Goal: Transaction & Acquisition: Purchase product/service

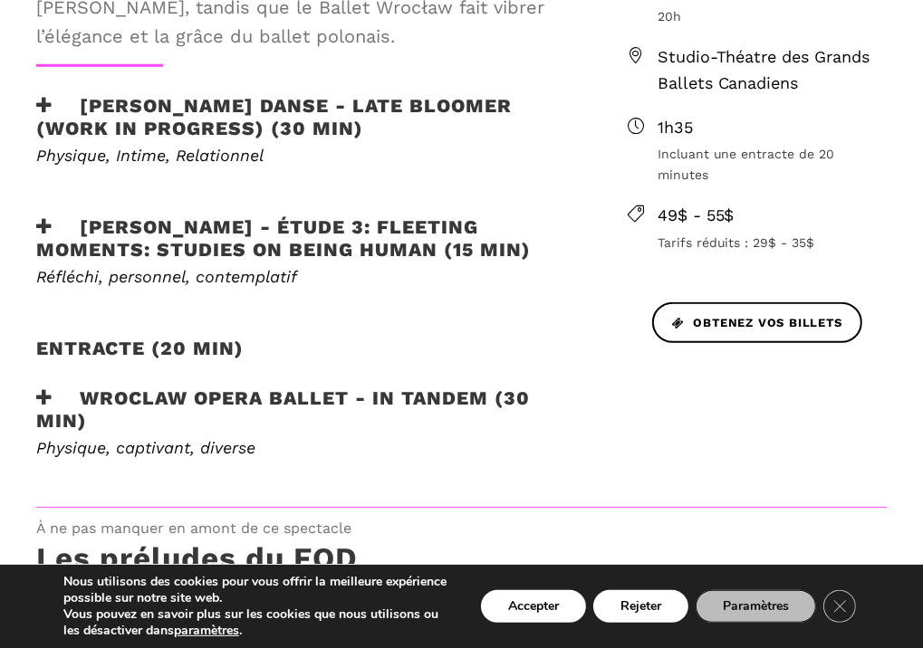
scroll to position [815, 0]
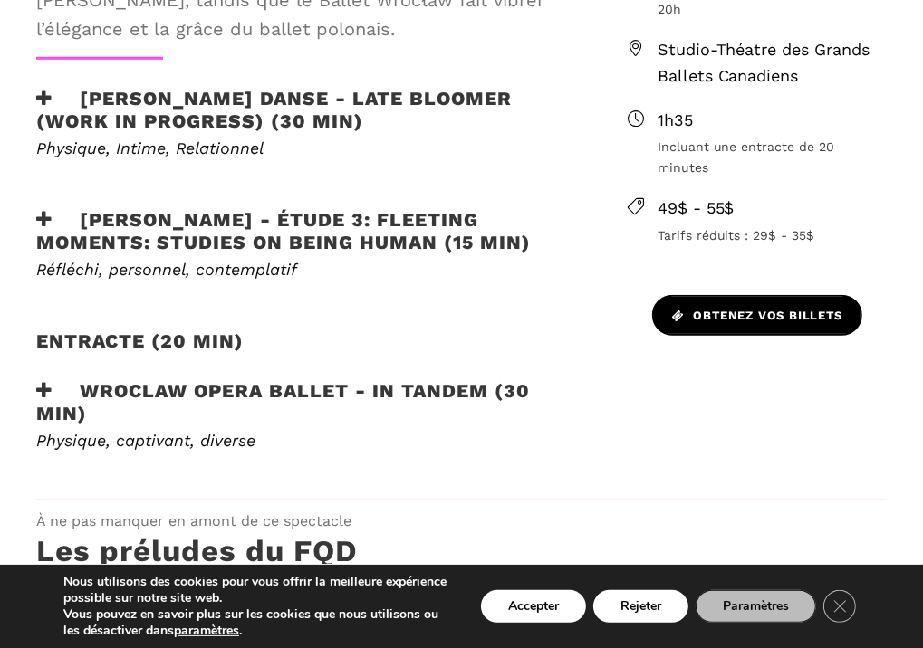
click at [782, 307] on span "Obtenez vos billets" at bounding box center [757, 316] width 170 height 19
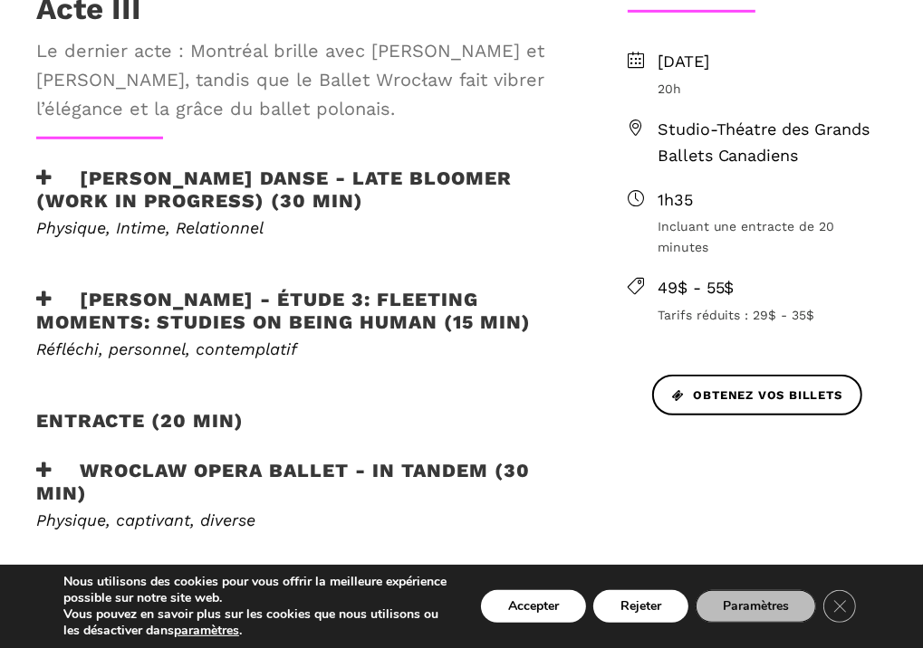
scroll to position [634, 0]
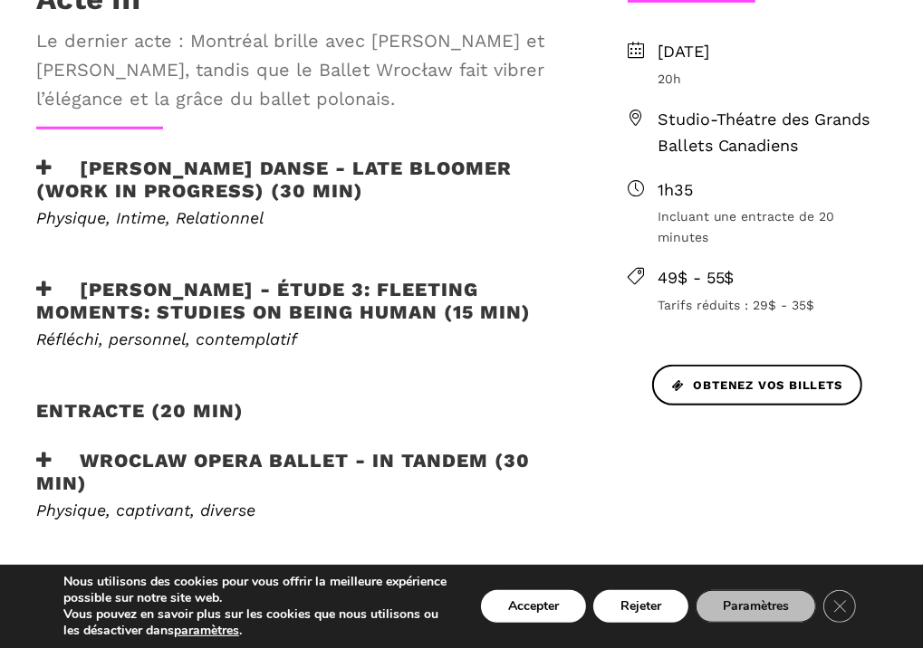
scroll to position [724, 0]
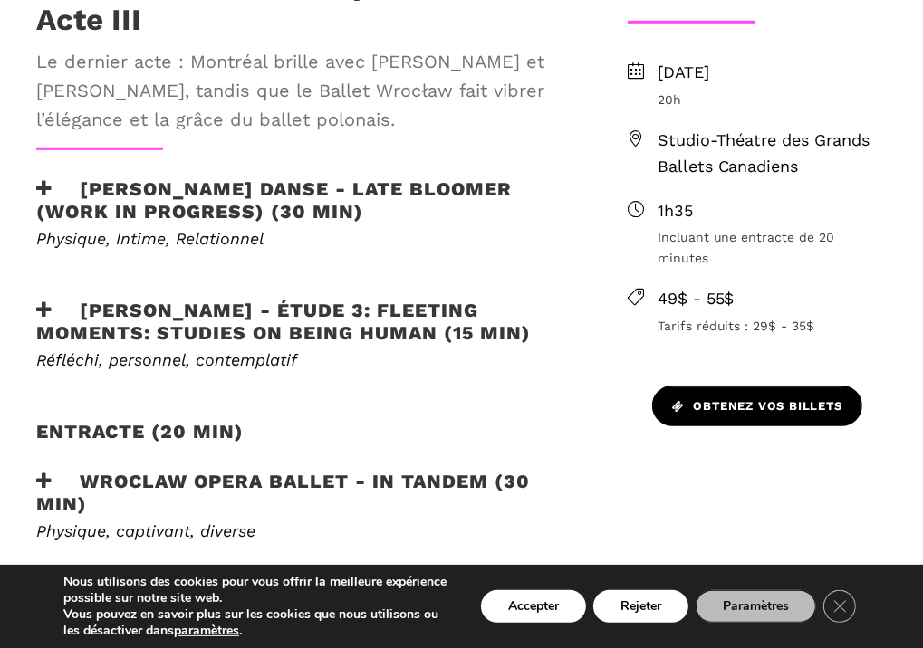
click at [733, 397] on span "Obtenez vos billets" at bounding box center [757, 406] width 170 height 19
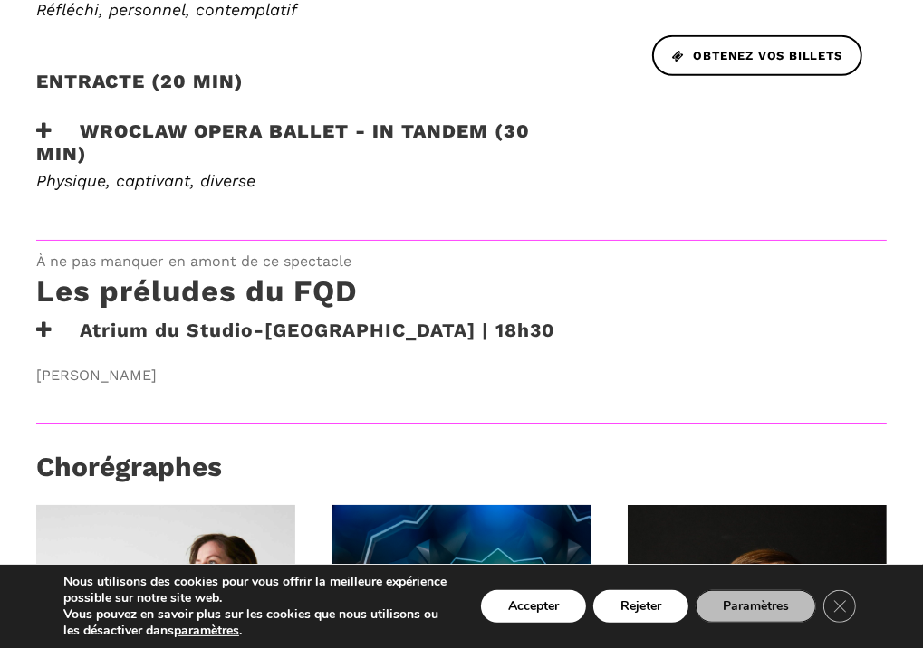
scroll to position [1086, 0]
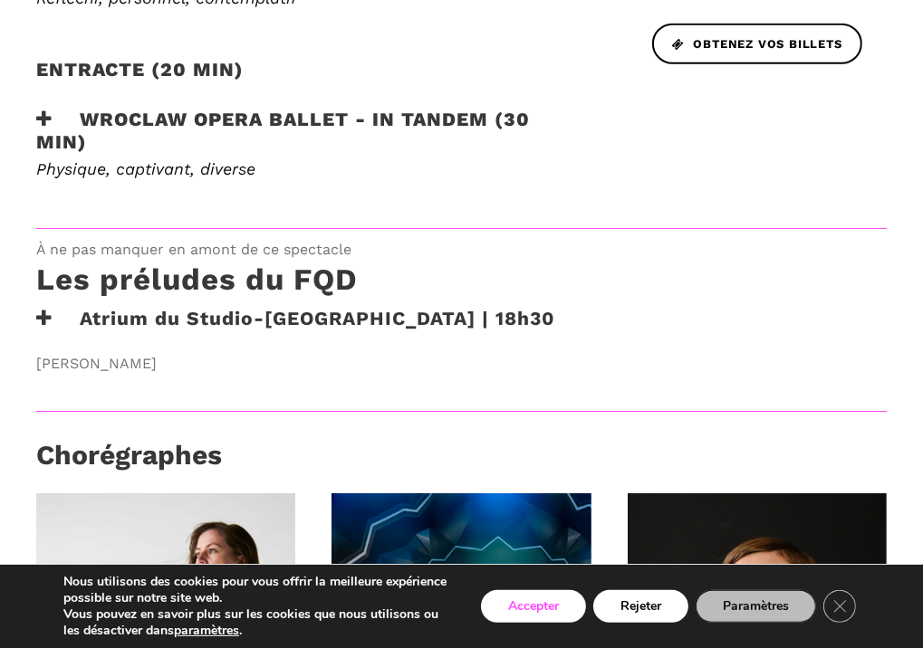
click at [513, 601] on button "Accepter" at bounding box center [533, 606] width 105 height 33
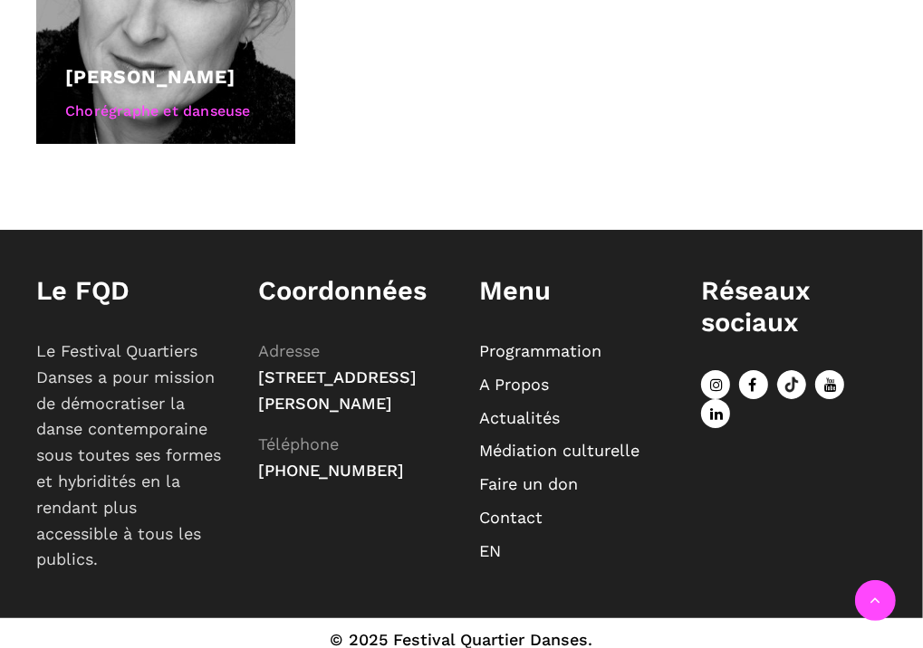
scroll to position [1992, 0]
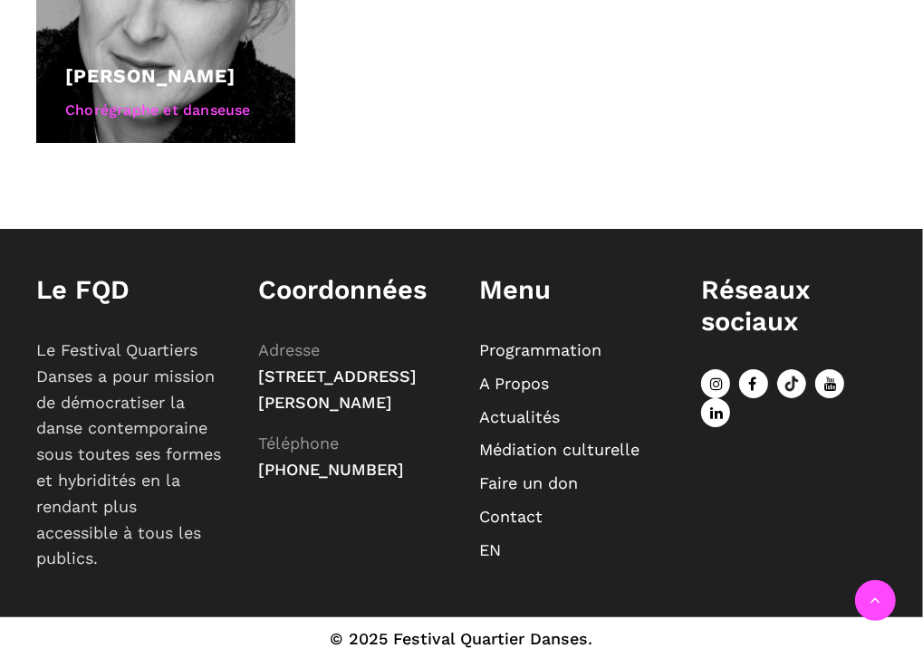
click at [521, 343] on link "Programmation" at bounding box center [541, 349] width 122 height 19
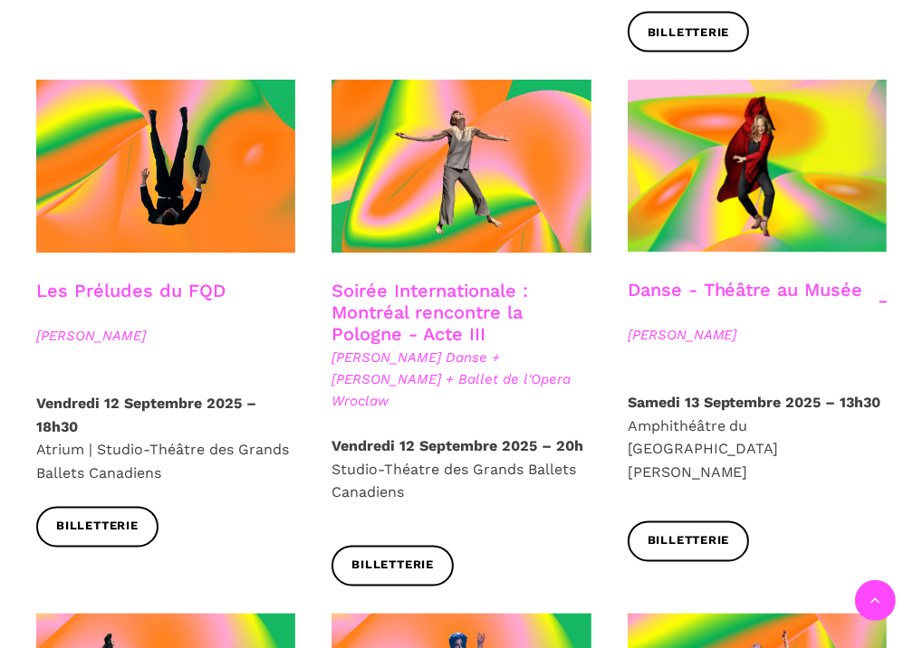
scroll to position [2082, 0]
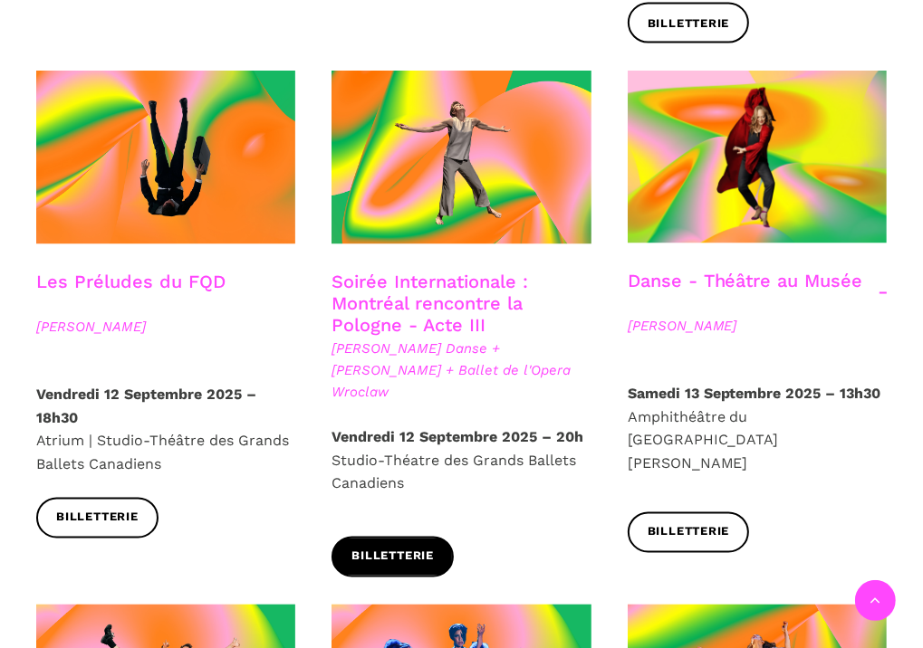
click at [387, 548] on span "Billetterie" at bounding box center [392, 557] width 82 height 19
